Goal: Task Accomplishment & Management: Use online tool/utility

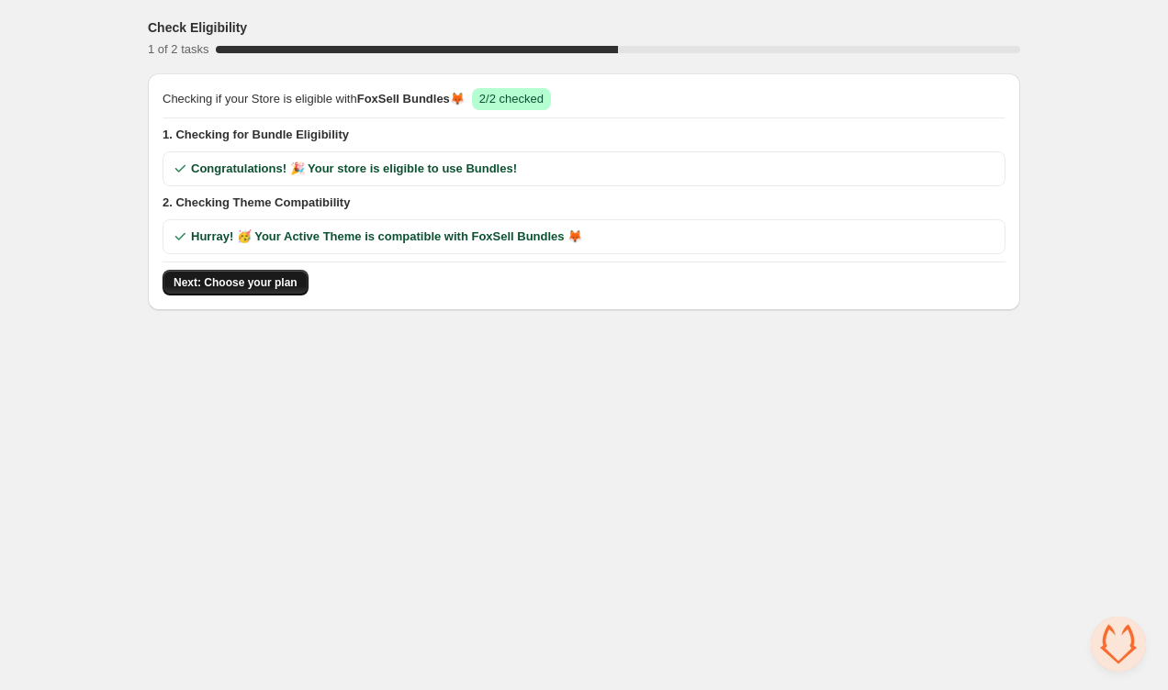
click at [269, 283] on span "Next: Choose your plan" at bounding box center [235, 282] width 124 height 15
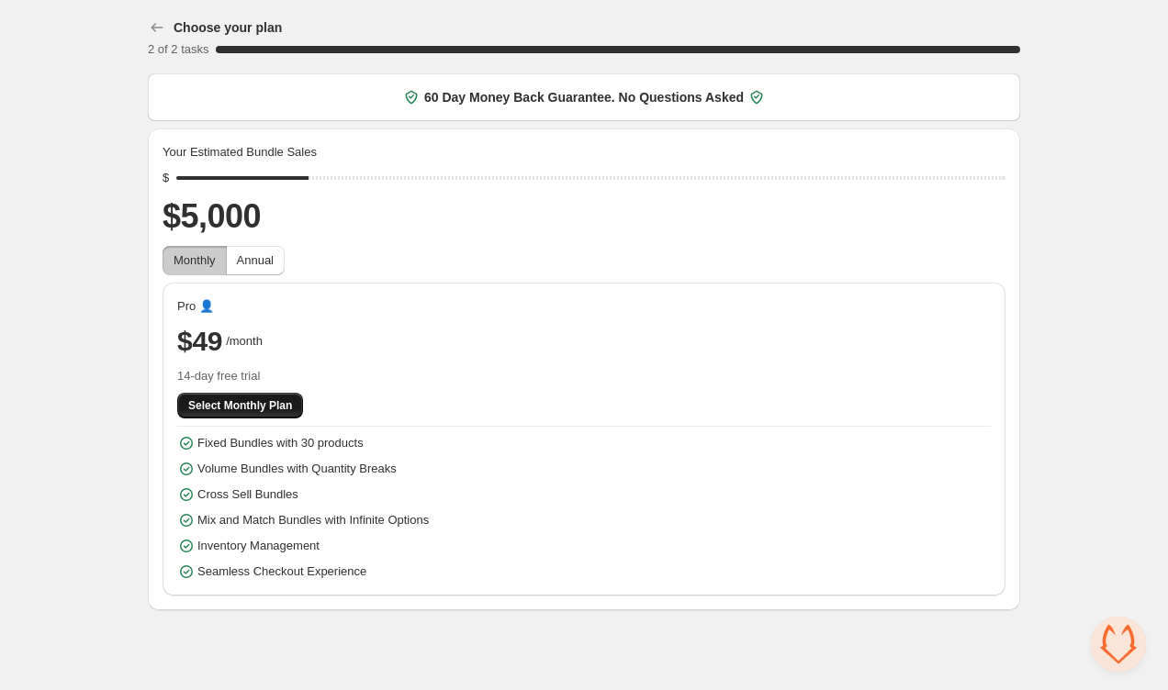
click at [272, 411] on span "Select Monthly Plan" at bounding box center [240, 405] width 104 height 15
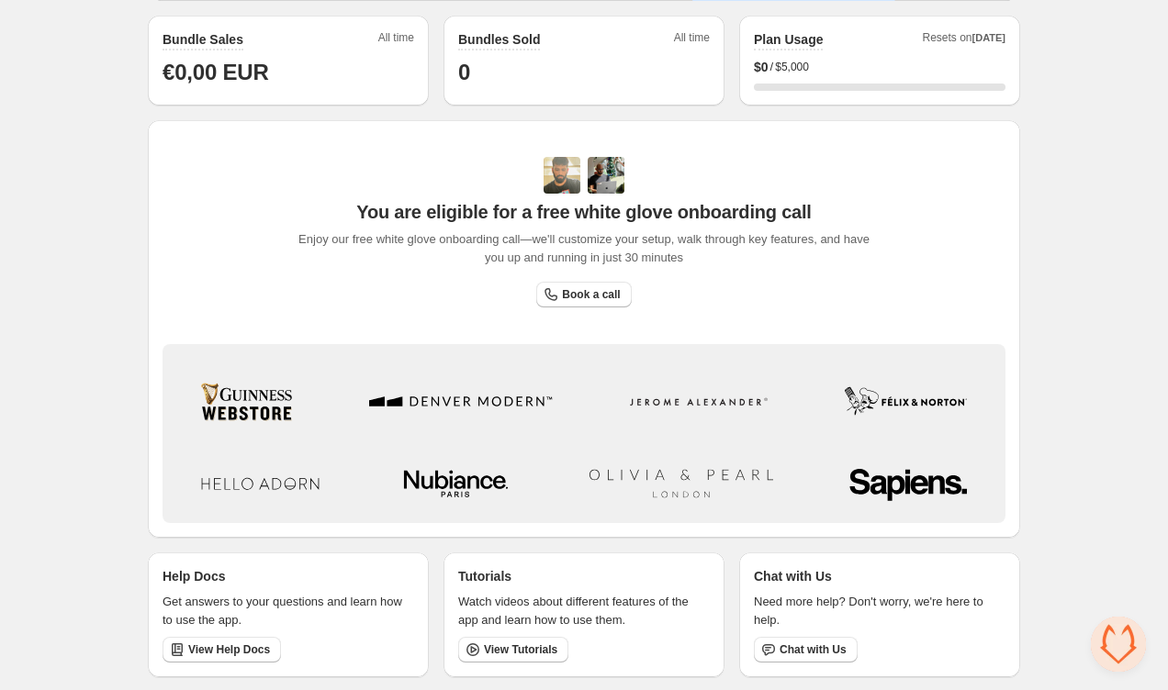
scroll to position [522, 0]
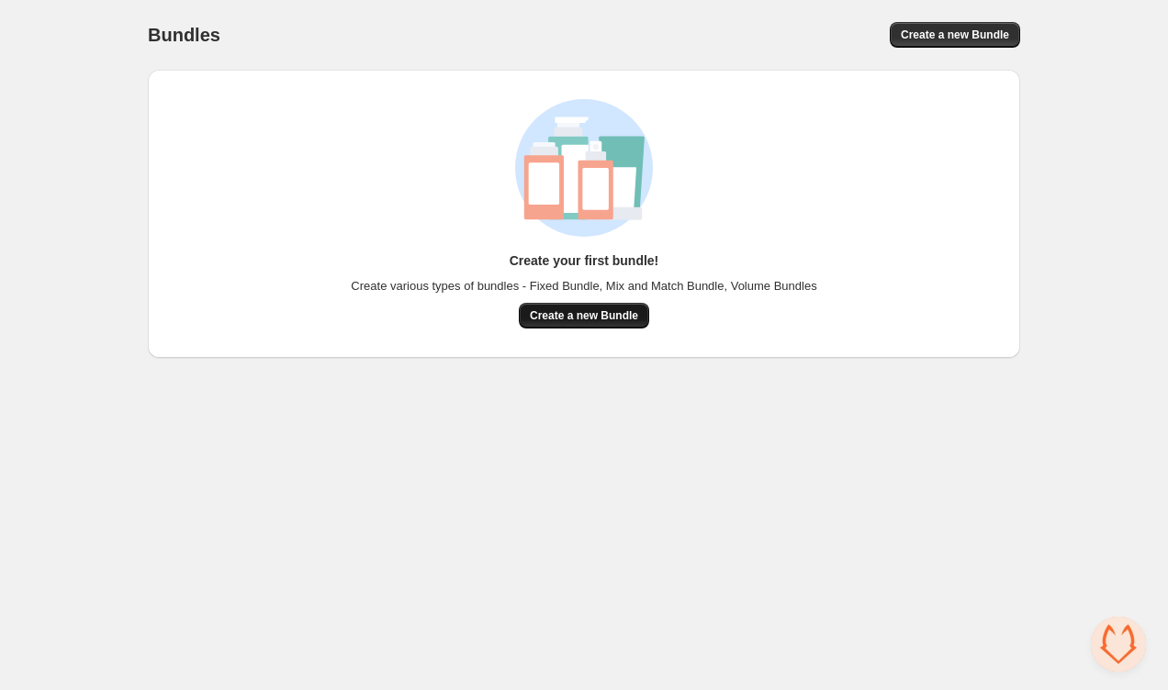
click at [573, 311] on span "Create a new Bundle" at bounding box center [584, 315] width 108 height 15
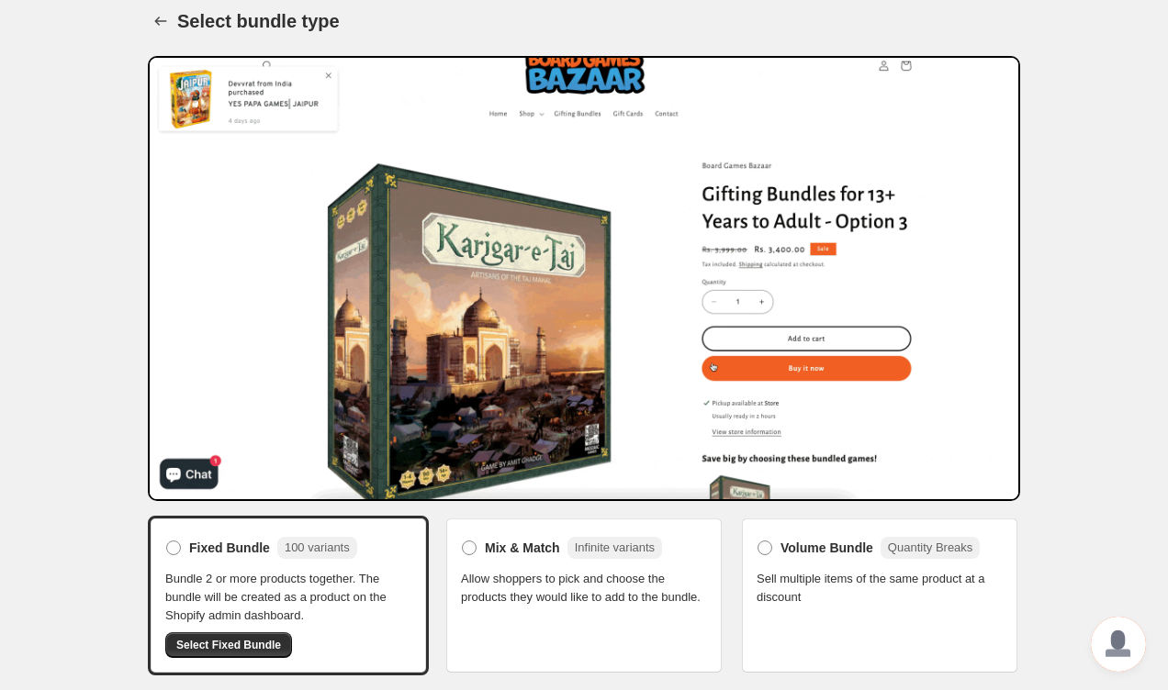
scroll to position [14, 0]
click at [254, 645] on span "Select Fixed Bundle" at bounding box center [228, 645] width 105 height 15
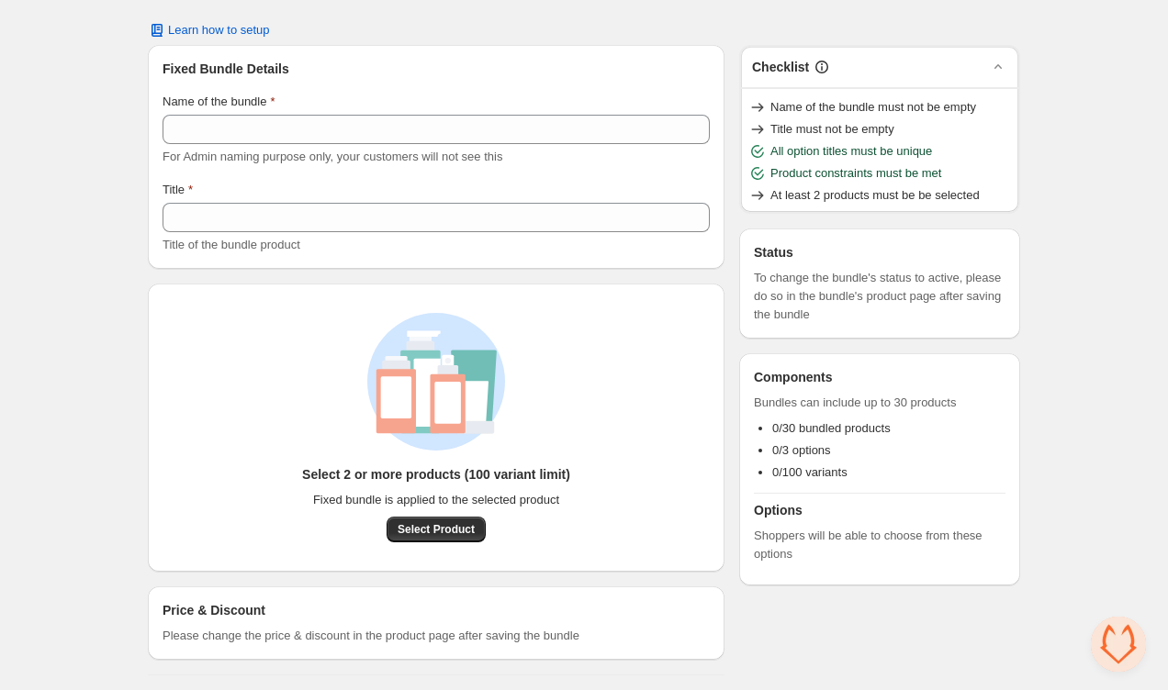
scroll to position [47, 0]
click at [440, 532] on span "Select Product" at bounding box center [435, 529] width 77 height 15
click at [484, 532] on button "Select Product" at bounding box center [435, 530] width 99 height 26
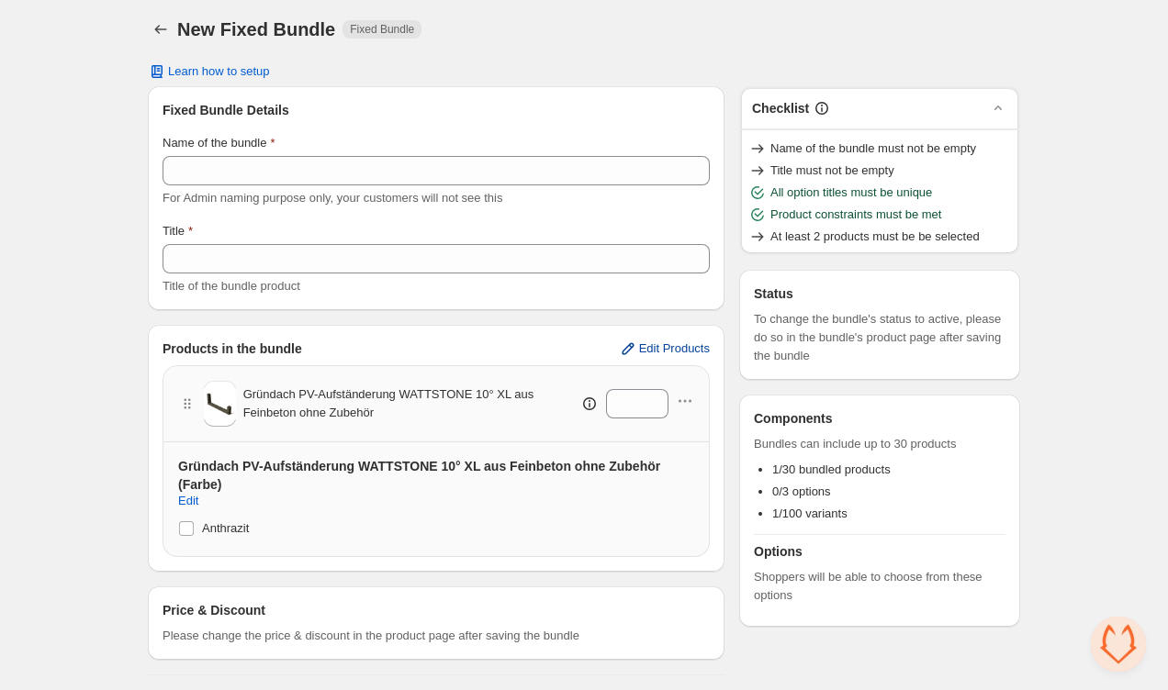
click at [652, 352] on span "Edit Products" at bounding box center [674, 348] width 71 height 15
click at [683, 407] on icon "button" at bounding box center [685, 401] width 18 height 18
click at [546, 334] on div "Products in the bundle Edit Products Gründach PV-Aufständerung WATTSTONE 10° XL…" at bounding box center [436, 448] width 576 height 247
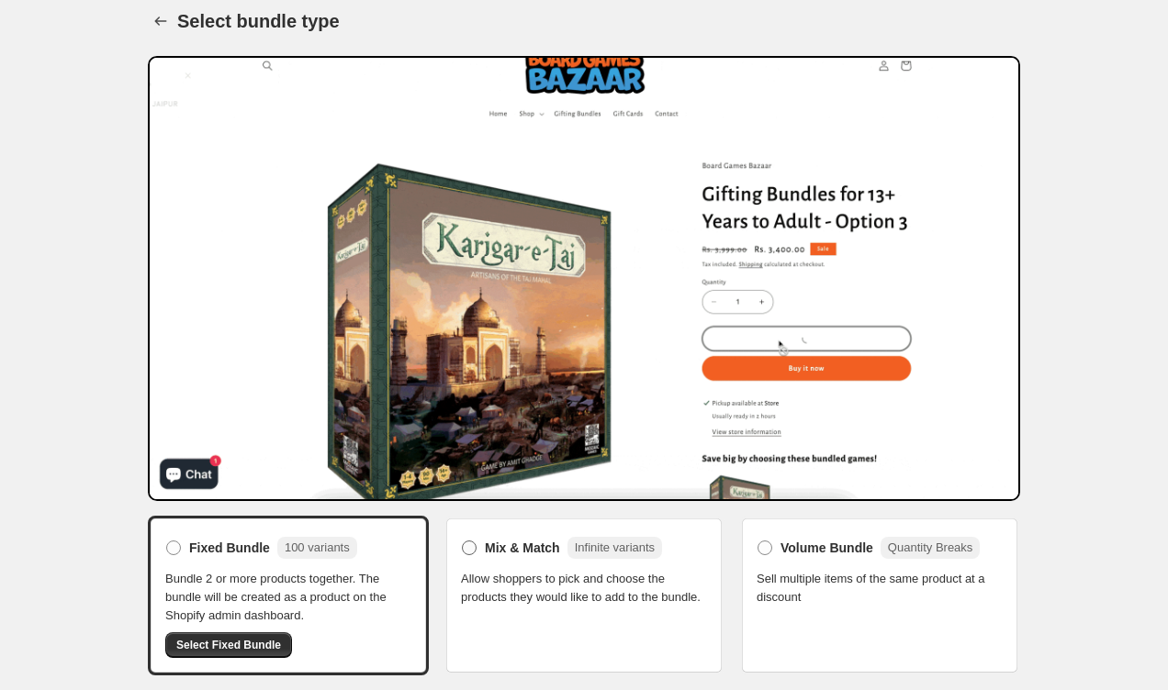
scroll to position [14, 0]
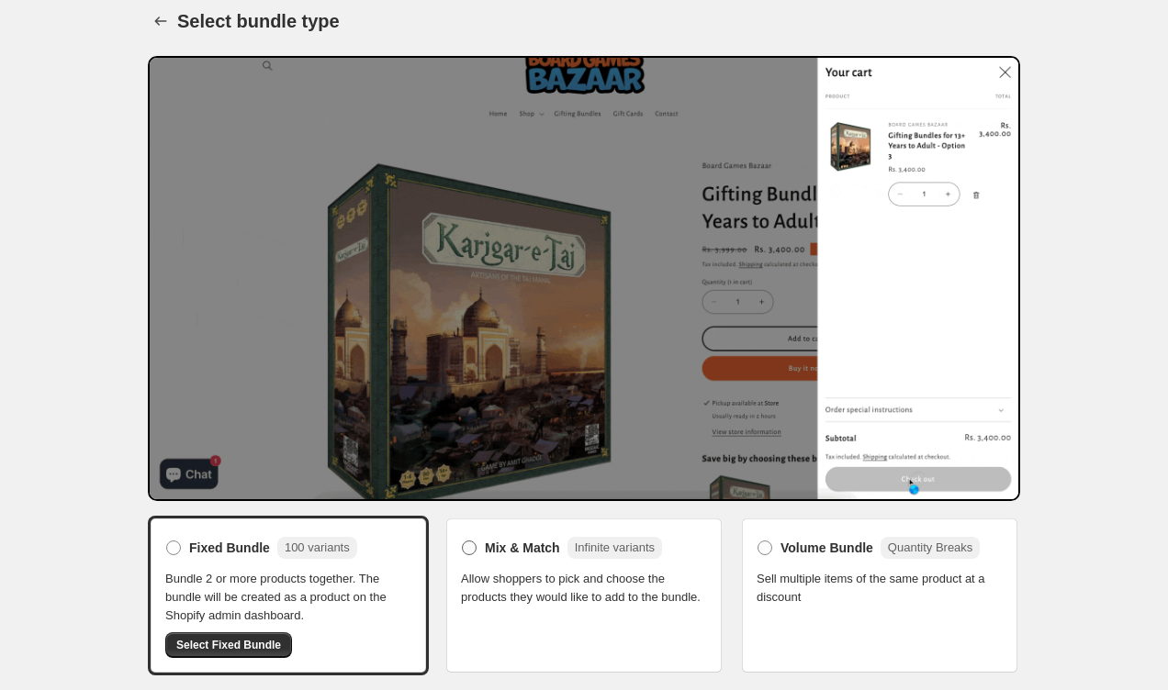
click at [470, 553] on span at bounding box center [469, 548] width 15 height 15
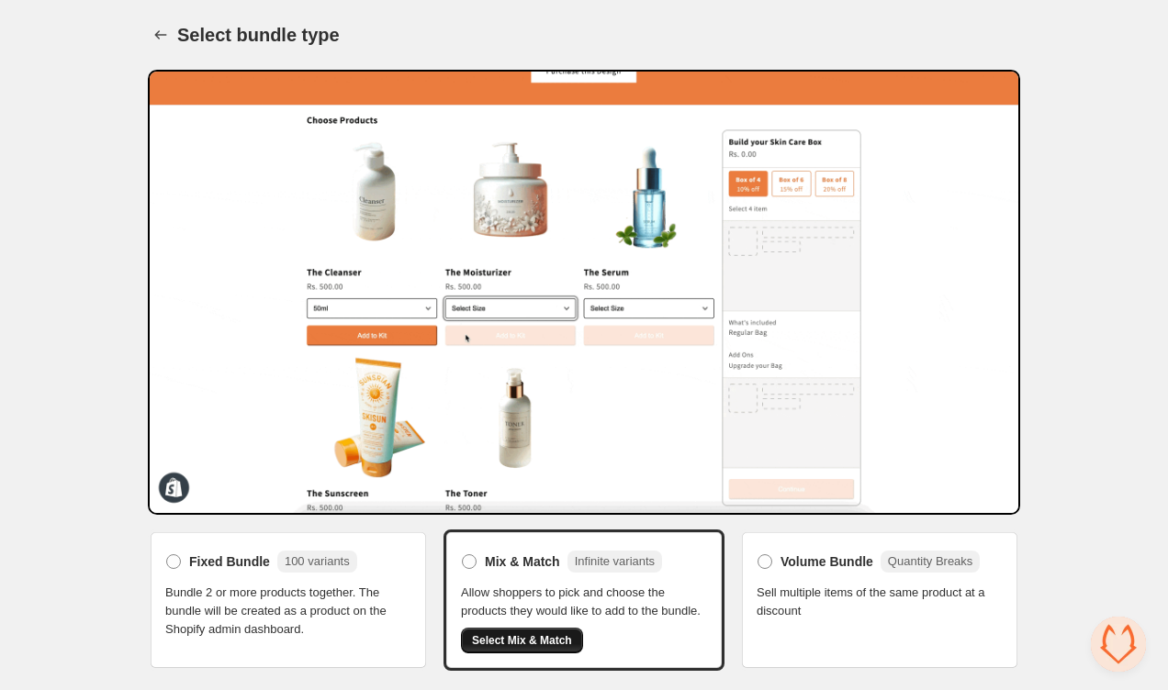
click at [530, 653] on button "Select Mix & Match" at bounding box center [522, 641] width 122 height 26
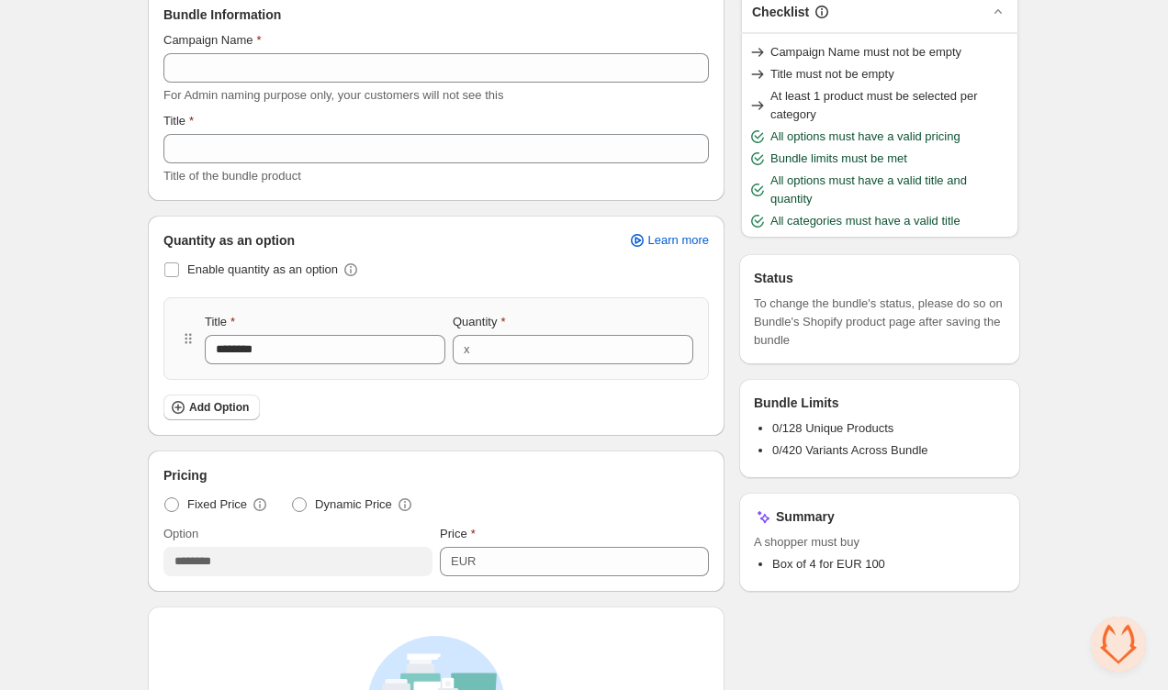
scroll to position [100, 0]
click at [175, 270] on span at bounding box center [171, 271] width 15 height 15
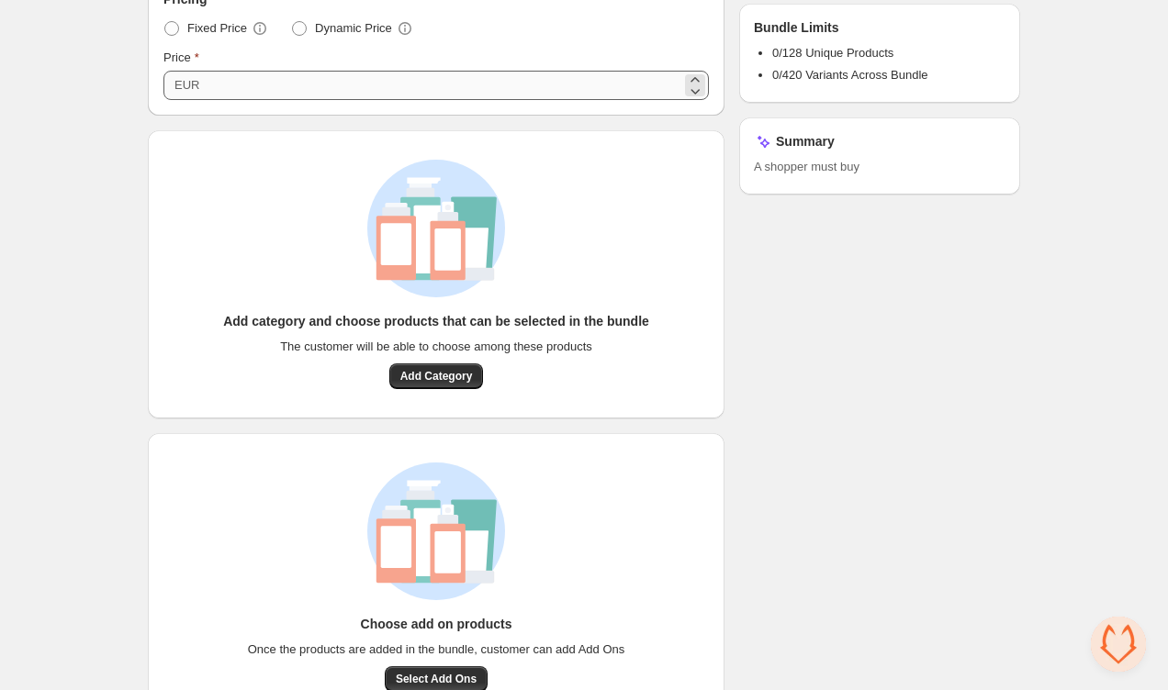
scroll to position [459, 0]
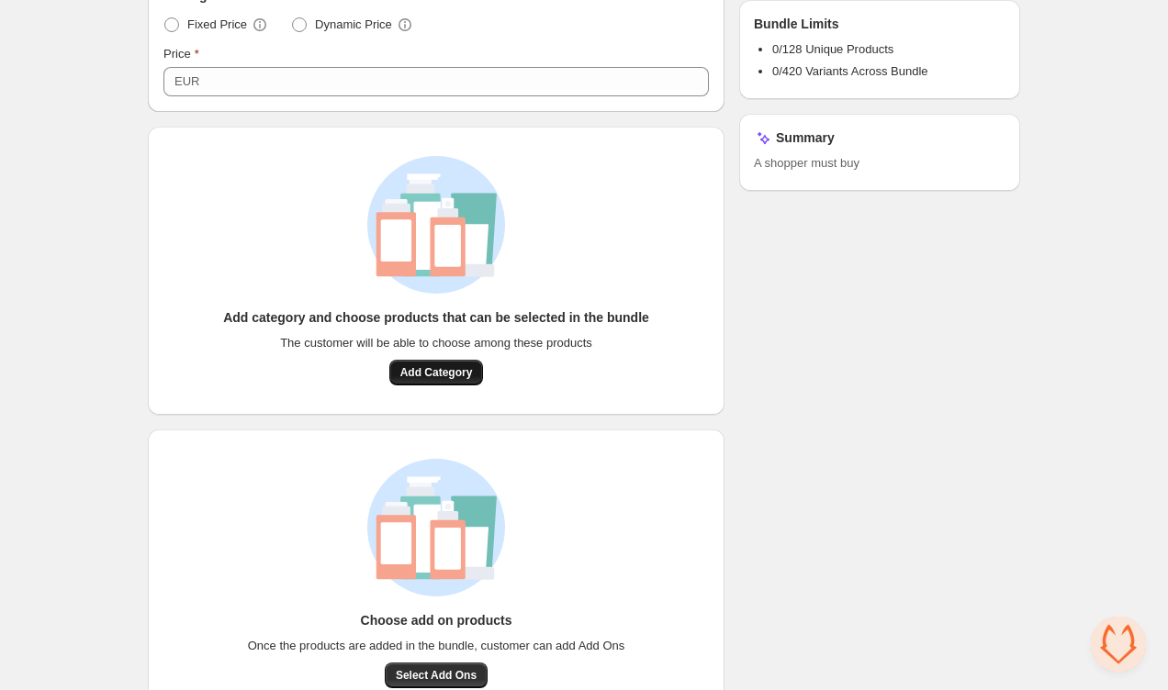
click at [419, 372] on span "Add Category" at bounding box center [436, 372] width 73 height 15
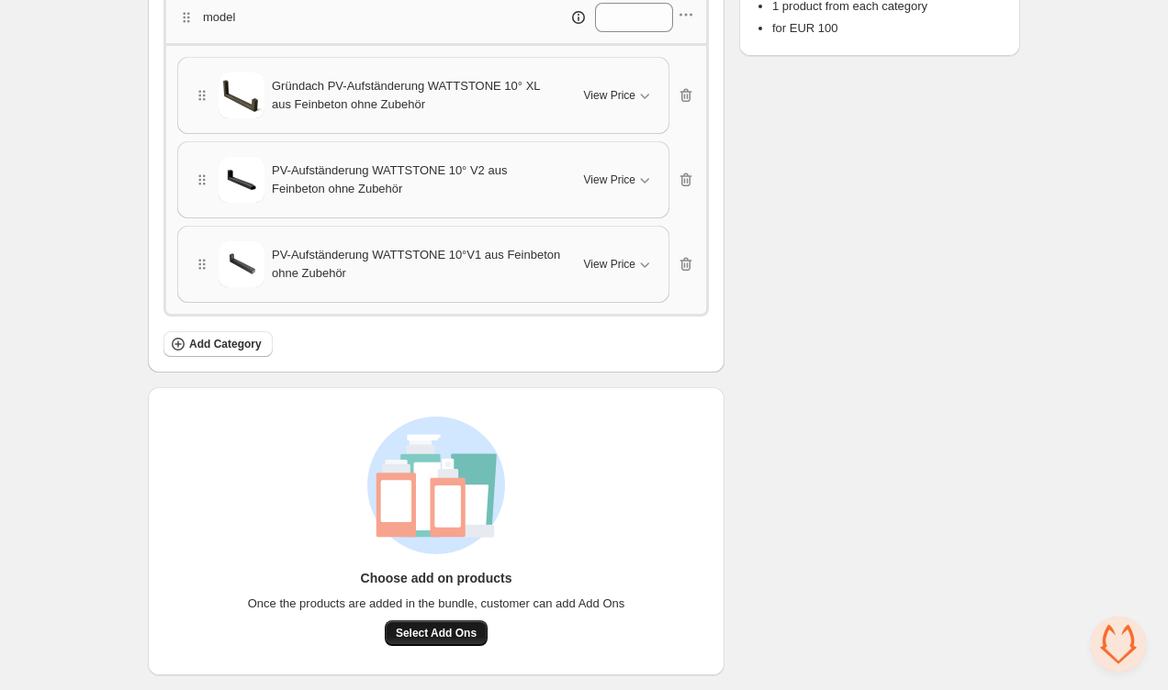
scroll to position [638, 0]
click at [430, 631] on span "Select Add Ons" at bounding box center [436, 633] width 81 height 15
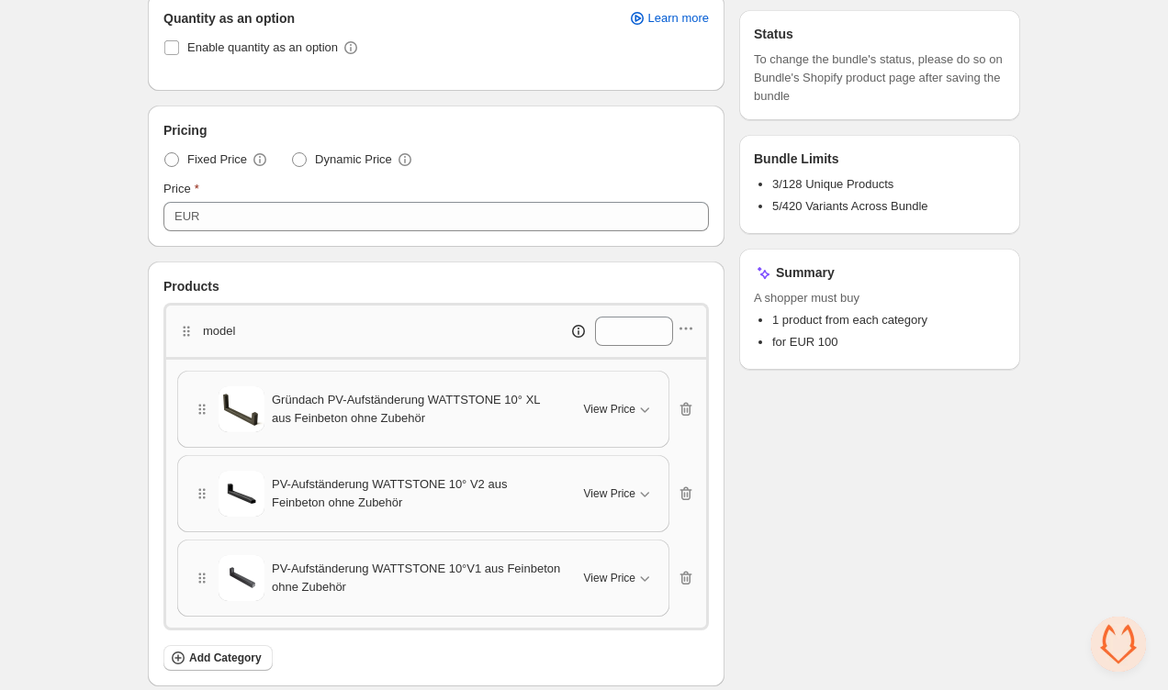
scroll to position [326, 0]
click at [686, 324] on icon "button" at bounding box center [685, 327] width 18 height 18
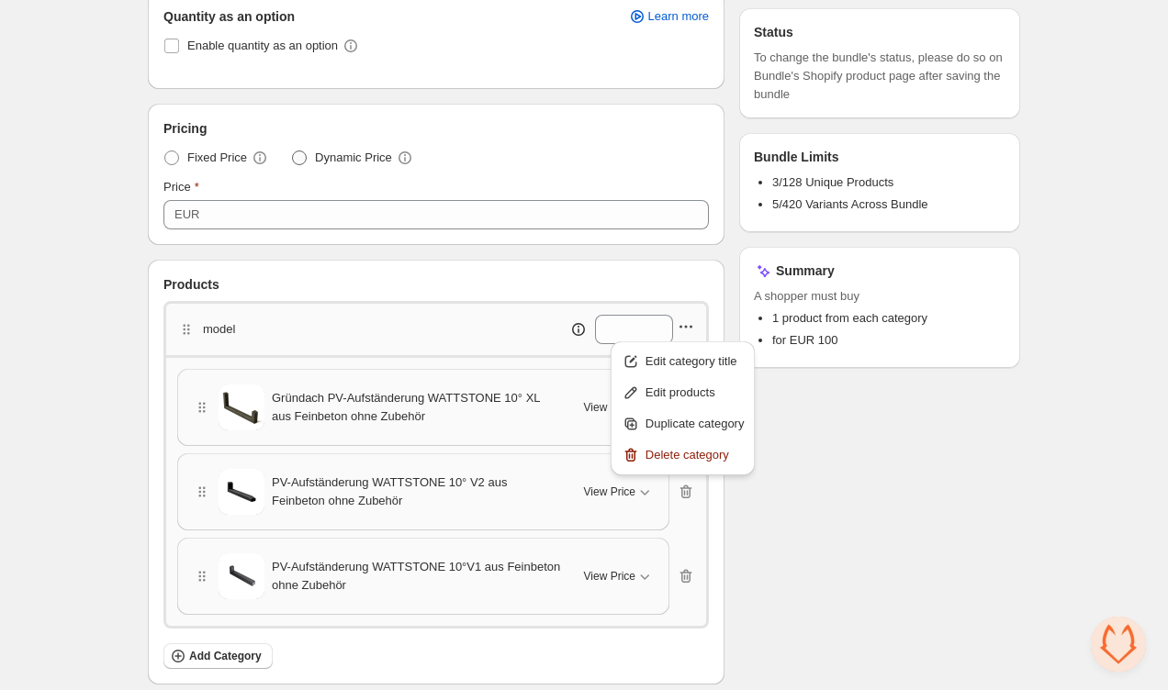
click at [303, 160] on span at bounding box center [299, 158] width 15 height 15
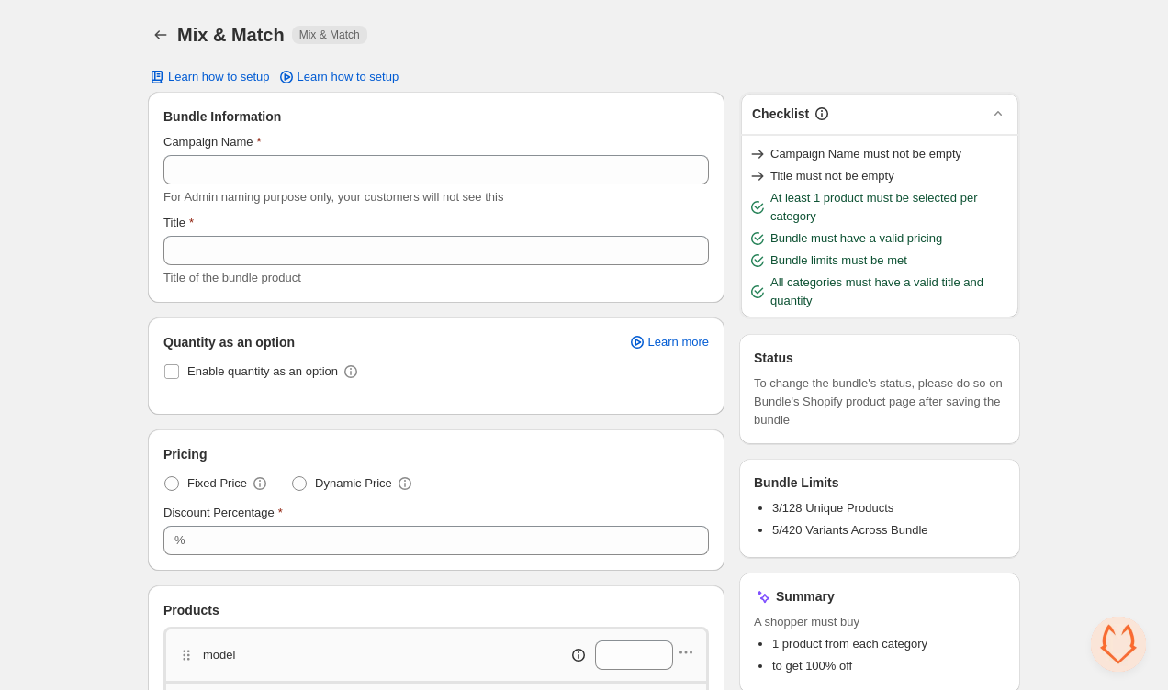
scroll to position [0, 0]
